Goal: Task Accomplishment & Management: Manage account settings

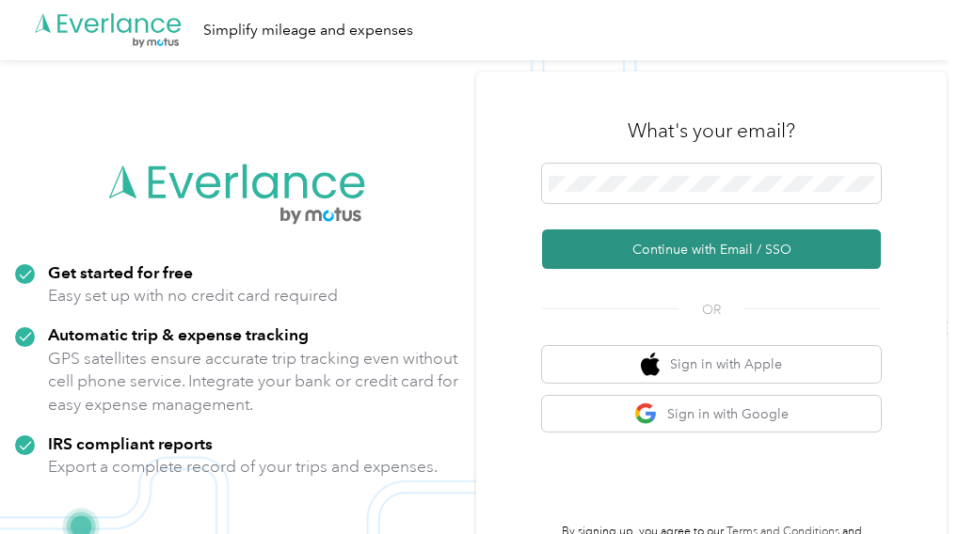
click at [681, 245] on button "Continue with Email / SSO" at bounding box center [711, 250] width 339 height 40
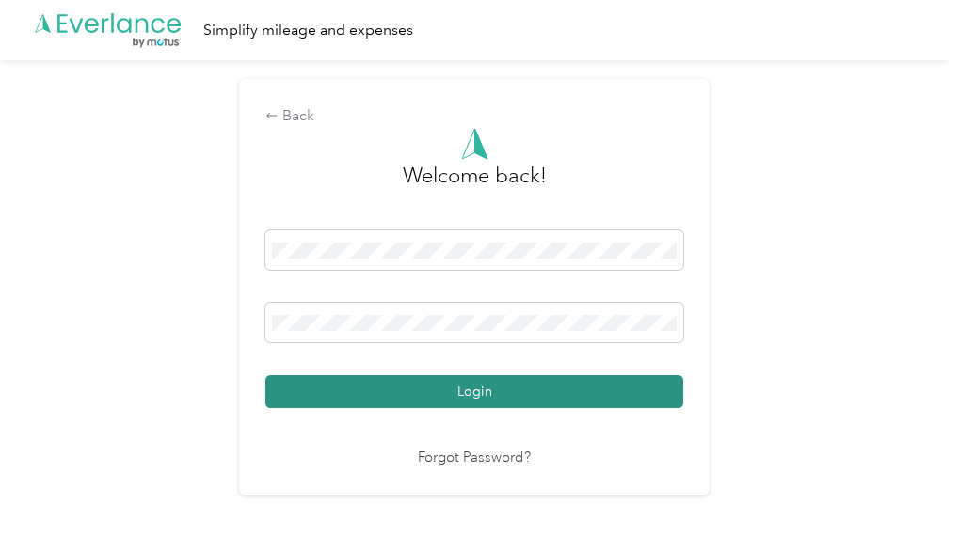
click at [500, 389] on button "Login" at bounding box center [474, 391] width 418 height 33
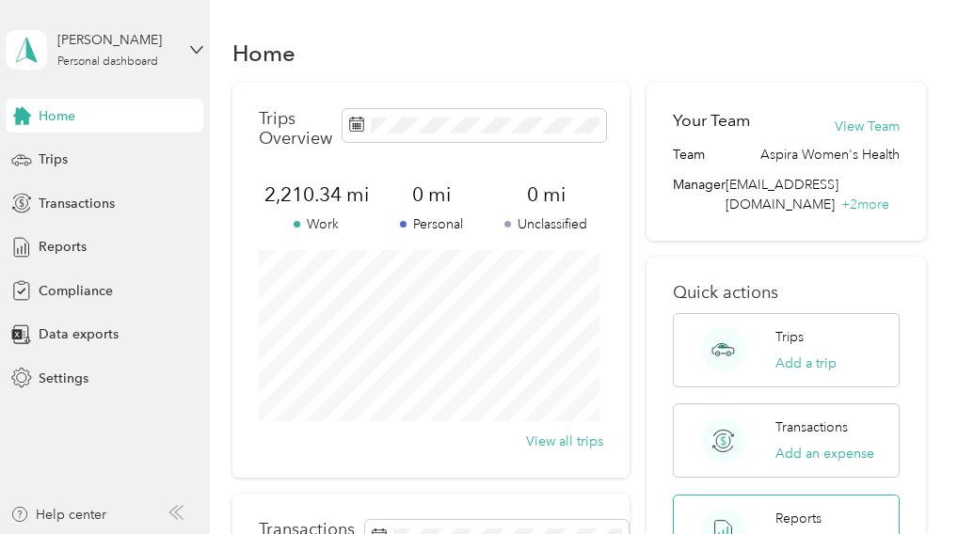
click at [760, 506] on div "Reports View reports" at bounding box center [786, 532] width 227 height 74
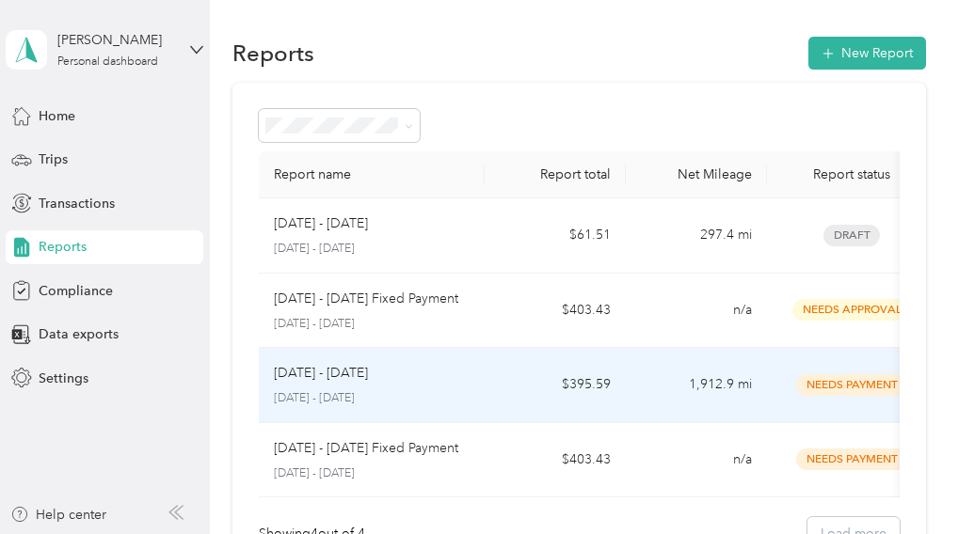
click at [485, 405] on td "$395.59" at bounding box center [554, 385] width 141 height 75
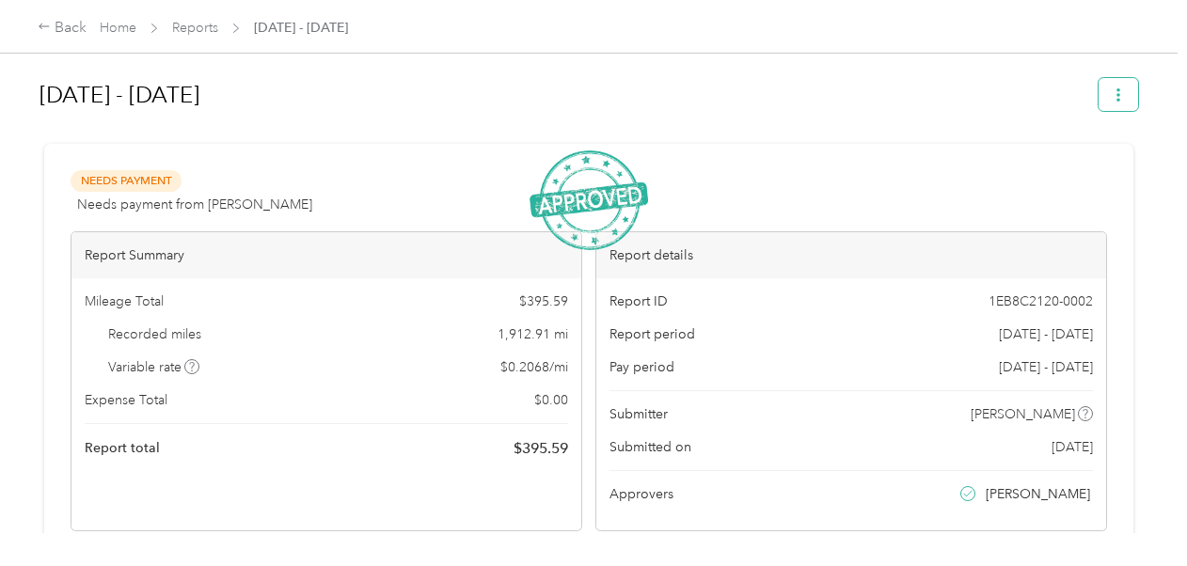
click at [957, 89] on icon "button" at bounding box center [1118, 94] width 13 height 13
click at [957, 163] on span "Download" at bounding box center [1060, 163] width 62 height 20
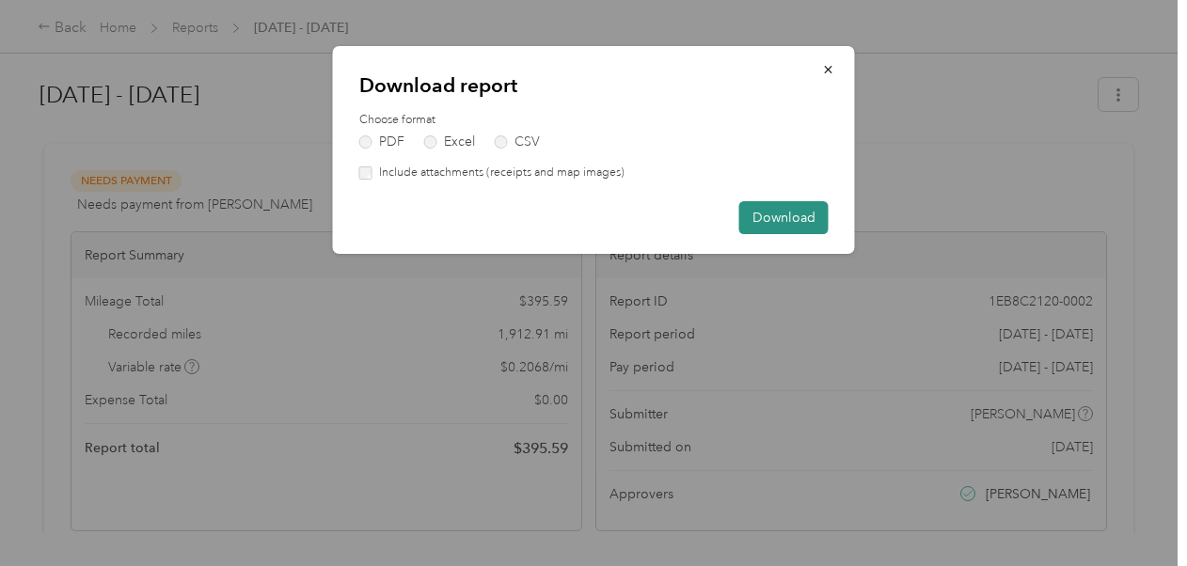
click at [772, 214] on button "Download" at bounding box center [783, 217] width 89 height 33
